Goal: Obtain resource: Obtain resource

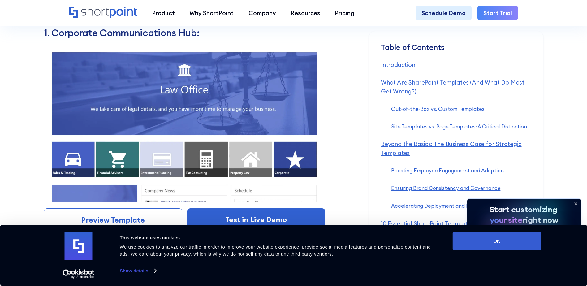
scroll to position [5712, 0]
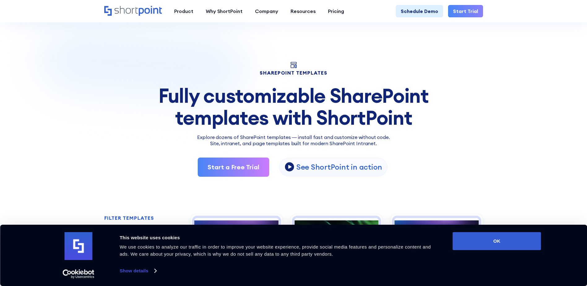
scroll to position [371, 0]
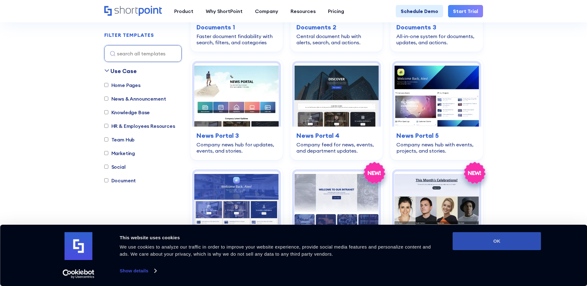
click at [501, 244] on button "OK" at bounding box center [497, 241] width 88 height 18
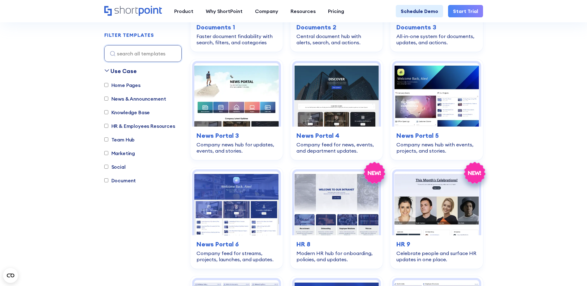
scroll to position [0, 0]
click at [219, 87] on img at bounding box center [236, 94] width 84 height 63
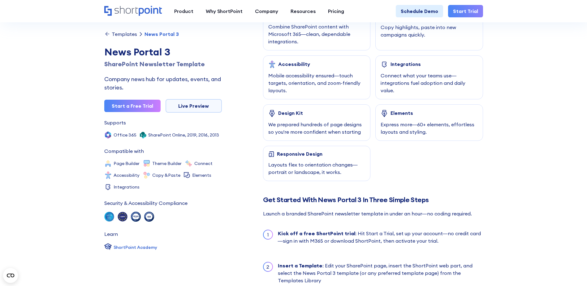
scroll to position [526, 0]
